Goal: Task Accomplishment & Management: Use online tool/utility

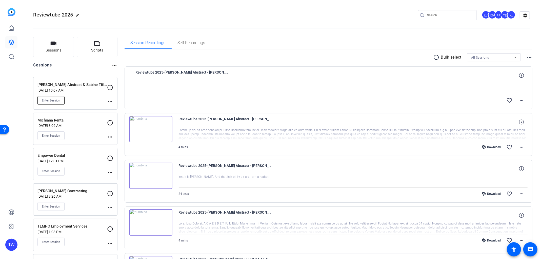
click at [50, 100] on span "Enter Session" at bounding box center [51, 100] width 18 height 4
click at [9, 39] on icon at bounding box center [11, 42] width 6 height 6
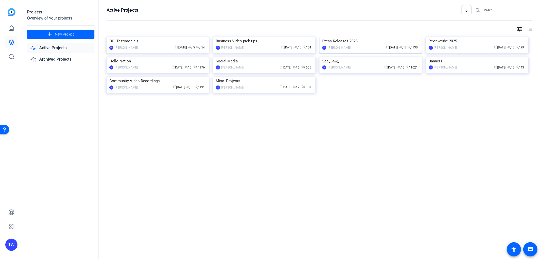
click at [346, 37] on img at bounding box center [371, 37] width 102 height 0
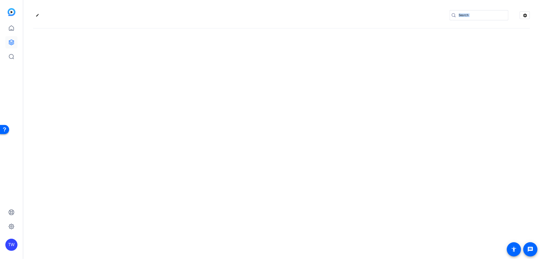
click at [346, 55] on div "edit settings" at bounding box center [281, 129] width 517 height 259
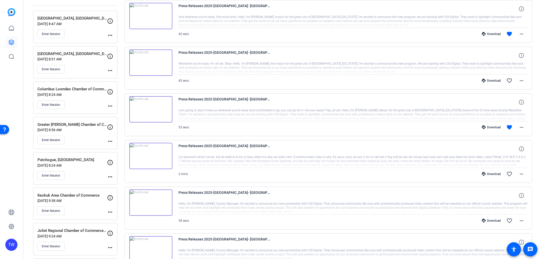
scroll to position [56, 0]
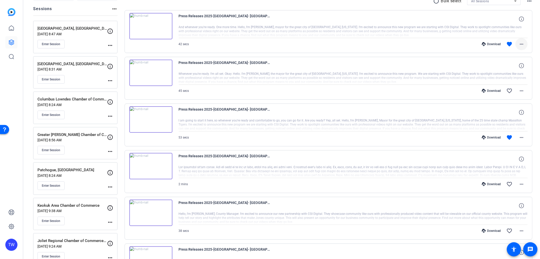
click at [520, 44] on mat-icon "more_horiz" at bounding box center [522, 44] width 6 height 6
click at [509, 67] on span "Download MP4" at bounding box center [505, 67] width 30 height 6
click at [519, 135] on mat-icon "more_horiz" at bounding box center [522, 137] width 6 height 6
click at [504, 161] on span "Download MP4" at bounding box center [505, 160] width 30 height 6
click at [15, 38] on link at bounding box center [11, 42] width 12 height 12
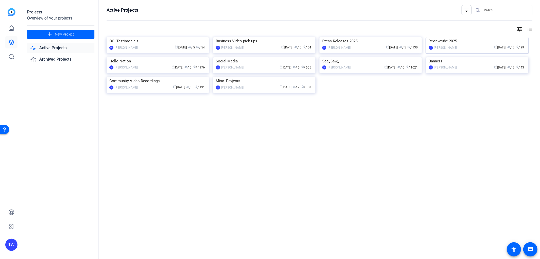
click at [447, 37] on img at bounding box center [477, 37] width 102 height 0
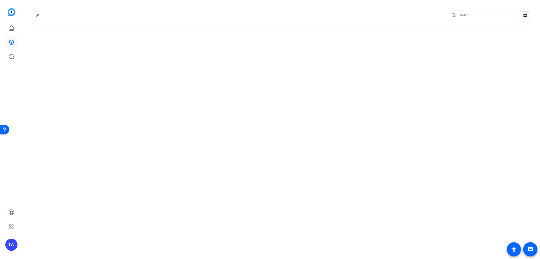
click at [447, 69] on div "edit settings" at bounding box center [281, 129] width 517 height 259
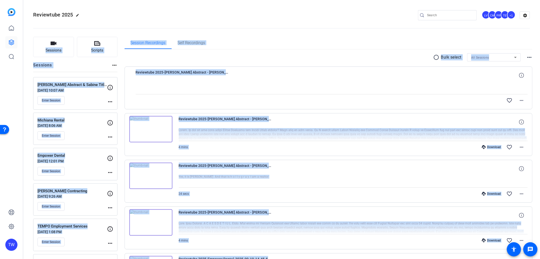
click at [307, 60] on div "radio_button_unchecked Bulk select All Sessions more_horiz" at bounding box center [329, 57] width 408 height 8
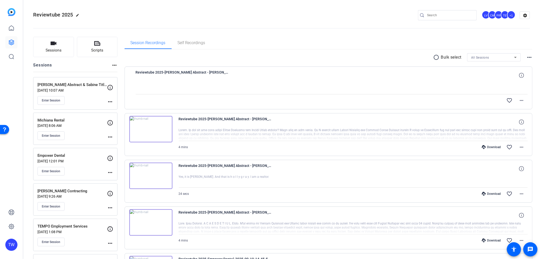
click at [279, 79] on div "Reviewtube 2025-Kincy Abstract - Sabine Title Company-2025-09-25-11-31-01-272-0" at bounding box center [332, 75] width 392 height 12
click at [59, 100] on span "Enter Session" at bounding box center [51, 100] width 18 height 4
click at [62, 103] on button "Enter Session" at bounding box center [50, 100] width 27 height 9
click at [56, 97] on button "Enter Session" at bounding box center [50, 100] width 27 height 9
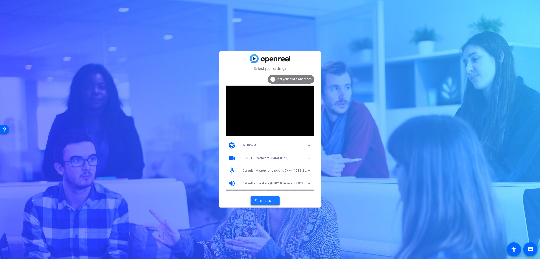
click at [262, 200] on span "Enter session" at bounding box center [265, 200] width 21 height 5
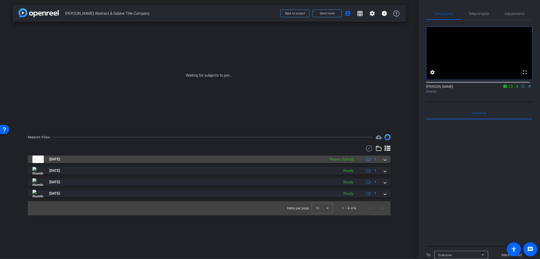
click at [386, 161] on mat-expansion-panel-header "Sep 25, 2025 Please Upload 1" at bounding box center [209, 159] width 363 height 8
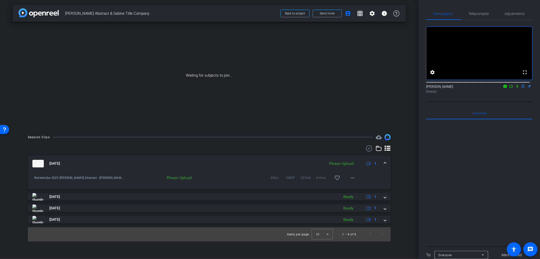
click at [386, 163] on span at bounding box center [385, 163] width 2 height 5
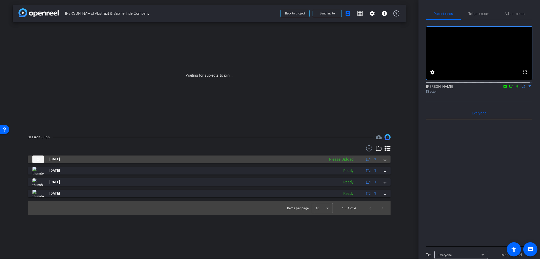
click at [386, 163] on mat-expansion-panel-header "Sep 25, 2025 Please Upload 1" at bounding box center [209, 159] width 363 height 8
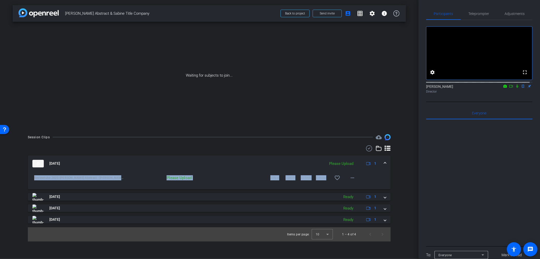
click at [376, 173] on div "Reviewtube 2025-Kincy Abstract - Sabine Title Company-2025-09-25-11-31-01-272-0…" at bounding box center [209, 174] width 355 height 6
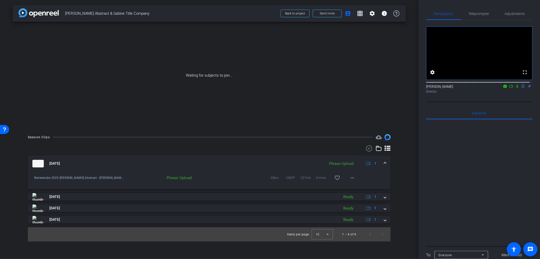
click at [250, 173] on div "30fps 1080P 227mb 4 mins favorite_border more_horiz" at bounding box center [276, 177] width 164 height 12
click at [211, 173] on div "30fps 1080P 227mb 4 mins favorite_border more_horiz" at bounding box center [276, 177] width 164 height 12
click at [385, 163] on span at bounding box center [385, 163] width 2 height 5
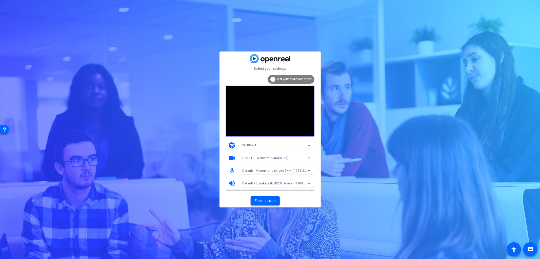
click at [266, 202] on span "Enter session" at bounding box center [265, 200] width 21 height 5
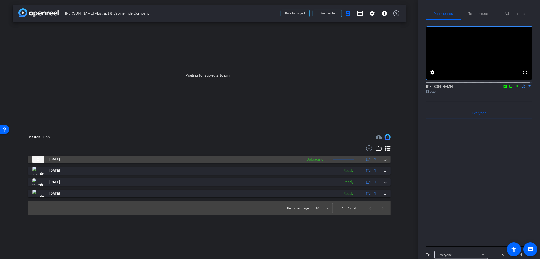
click at [384, 160] on span at bounding box center [385, 158] width 2 height 5
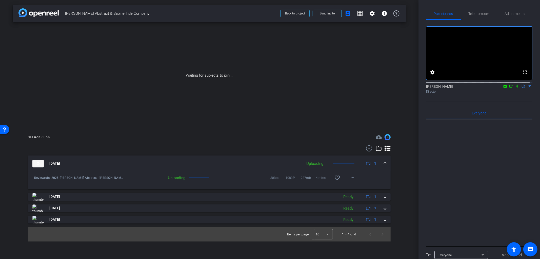
click at [515, 88] on icon at bounding box center [517, 86] width 4 height 4
click at [509, 88] on icon at bounding box center [511, 86] width 4 height 4
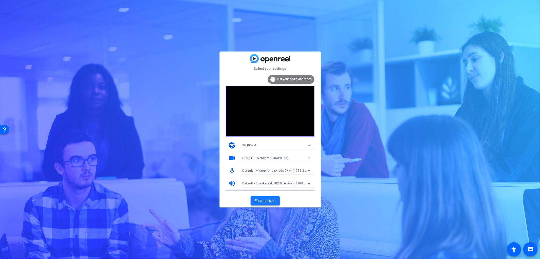
click at [272, 200] on span "Enter session" at bounding box center [265, 200] width 21 height 5
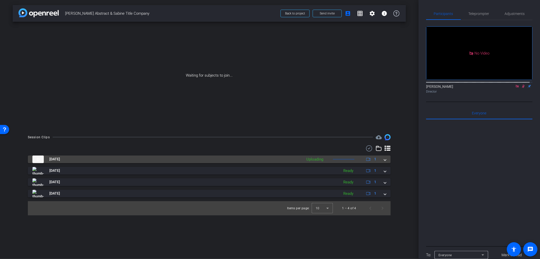
click at [383, 159] on div "[DATE] Uploading 1" at bounding box center [208, 159] width 352 height 8
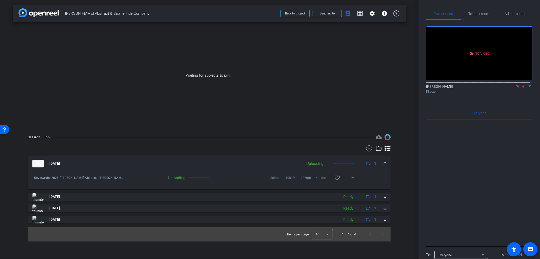
click at [384, 164] on div "[DATE] Uploading 1" at bounding box center [208, 164] width 352 height 8
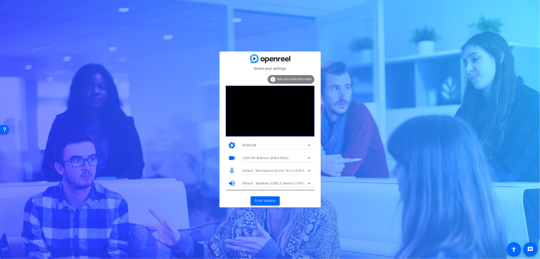
click at [270, 201] on span "Enter session" at bounding box center [265, 200] width 21 height 5
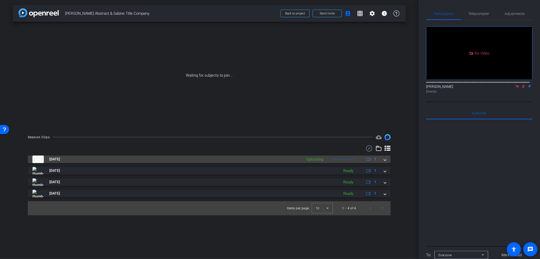
click at [385, 158] on span at bounding box center [385, 158] width 2 height 5
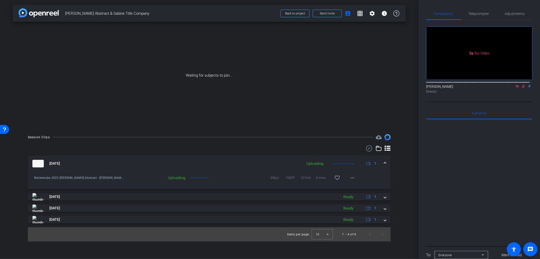
click at [385, 161] on span at bounding box center [385, 163] width 2 height 5
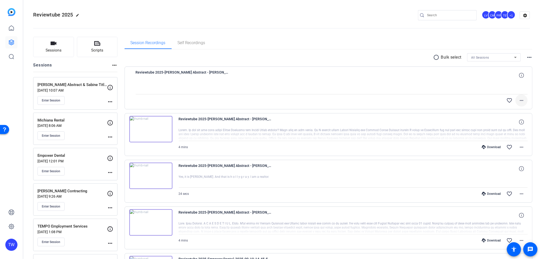
click at [519, 99] on mat-icon "more_horiz" at bounding box center [522, 100] width 6 height 6
click at [52, 99] on div at bounding box center [270, 129] width 540 height 259
click at [53, 99] on span "Enter Session" at bounding box center [51, 100] width 18 height 4
click at [58, 101] on span "Enter Session" at bounding box center [51, 100] width 18 height 4
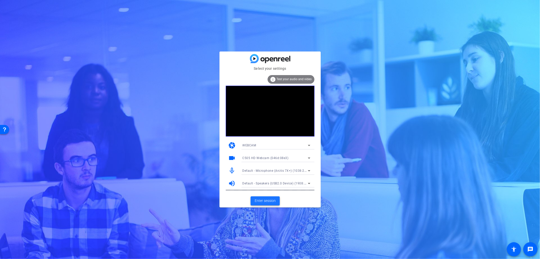
click at [264, 201] on span "Enter session" at bounding box center [265, 200] width 21 height 5
click at [265, 201] on span "Enter session" at bounding box center [265, 200] width 21 height 5
